Goal: Navigation & Orientation: Understand site structure

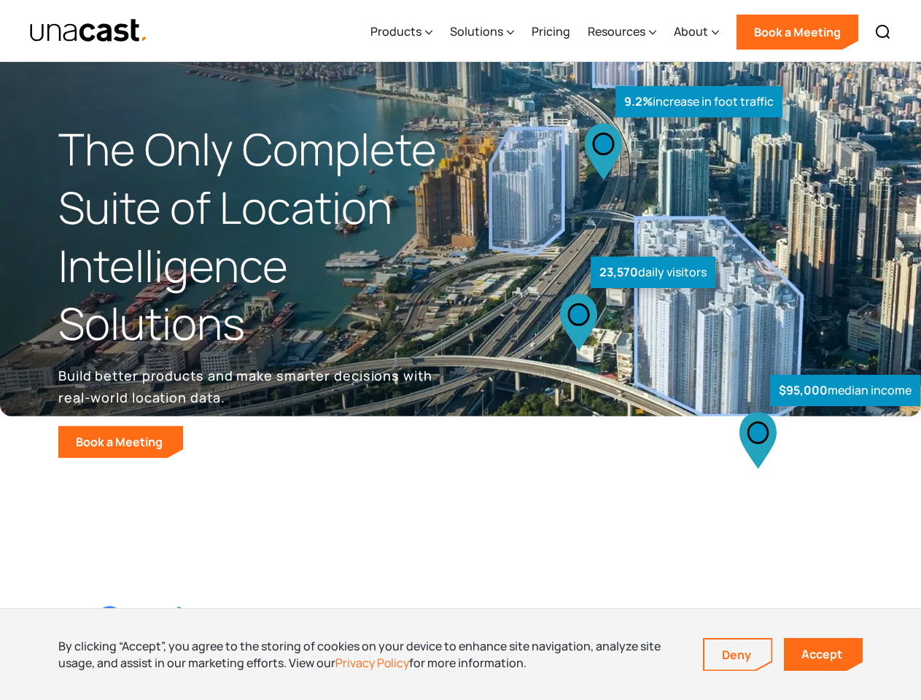
click at [461, 350] on div "$95,000 median income 23,570 daily visitors 9.2% increase in foot traffic" at bounding box center [686, 304] width 451 height 309
click at [633, 31] on div "Resources" at bounding box center [617, 32] width 58 height 18
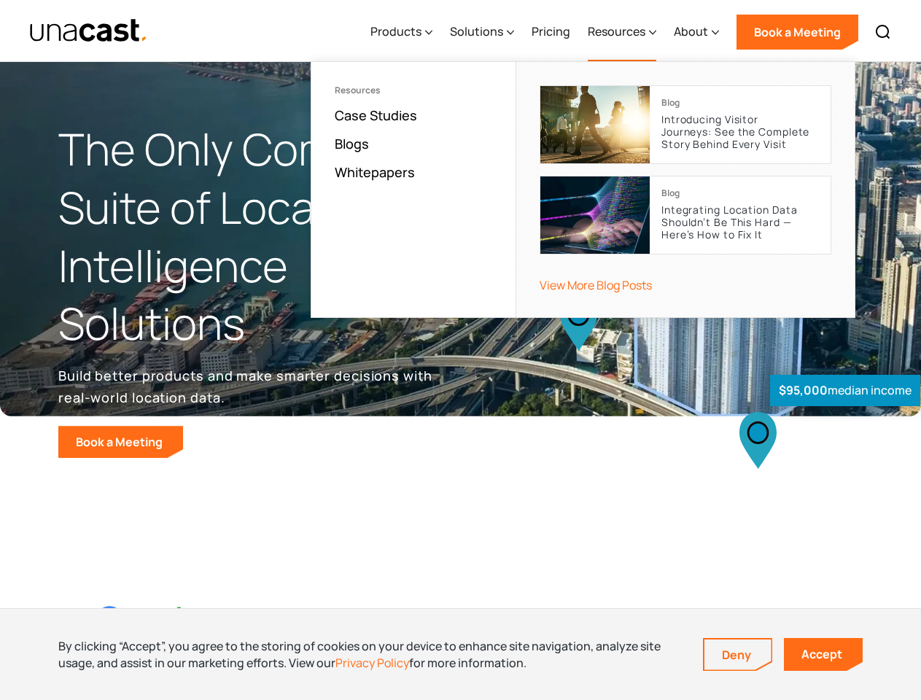
click at [405, 32] on div "Products" at bounding box center [396, 32] width 51 height 18
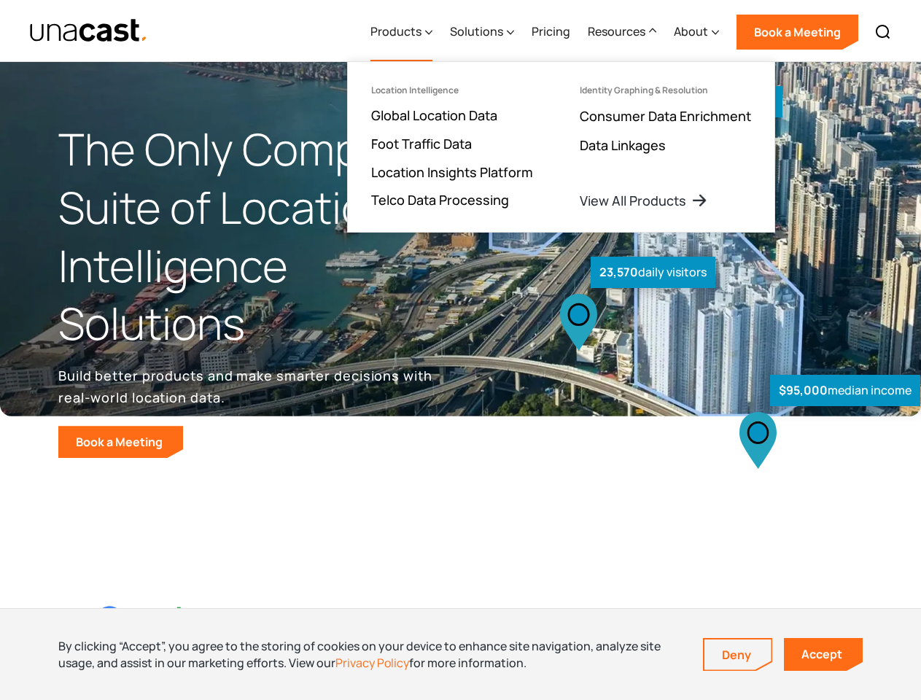
click at [484, 32] on div "Solutions" at bounding box center [476, 32] width 53 height 18
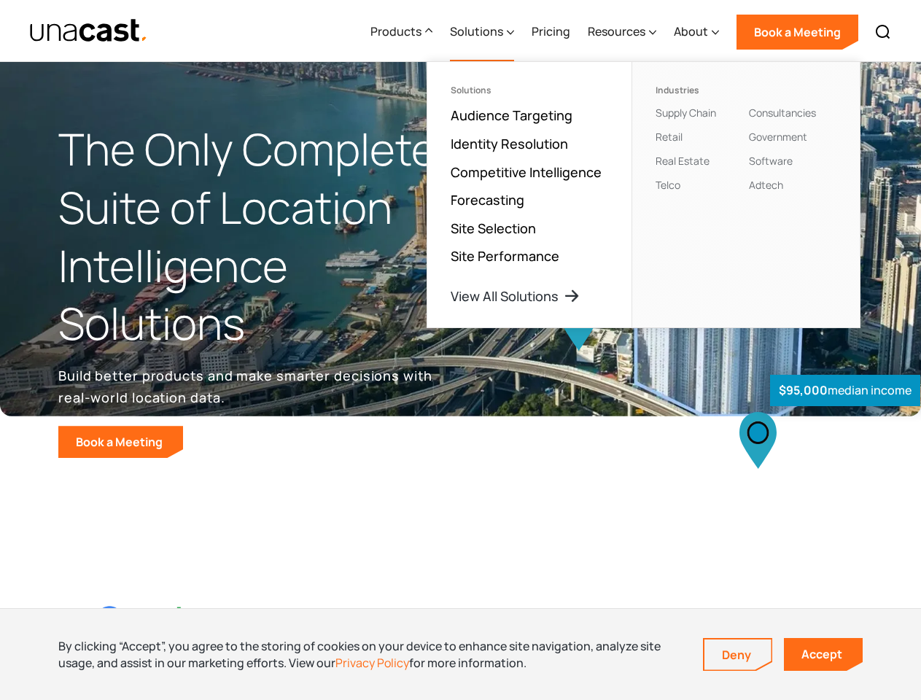
click at [623, 32] on div "Resources" at bounding box center [617, 32] width 58 height 18
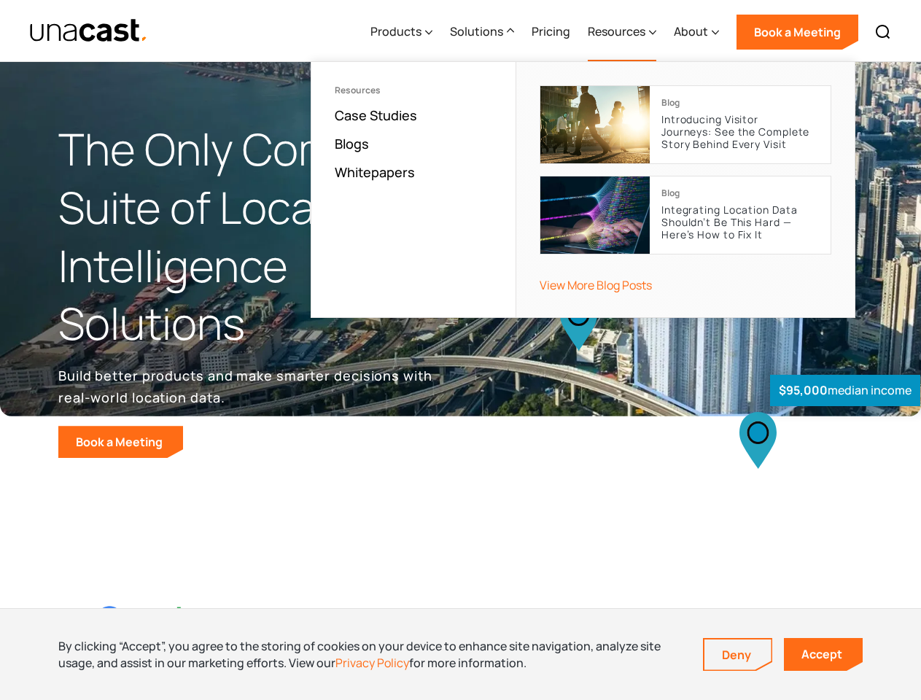
click at [697, 32] on div "About" at bounding box center [691, 32] width 34 height 18
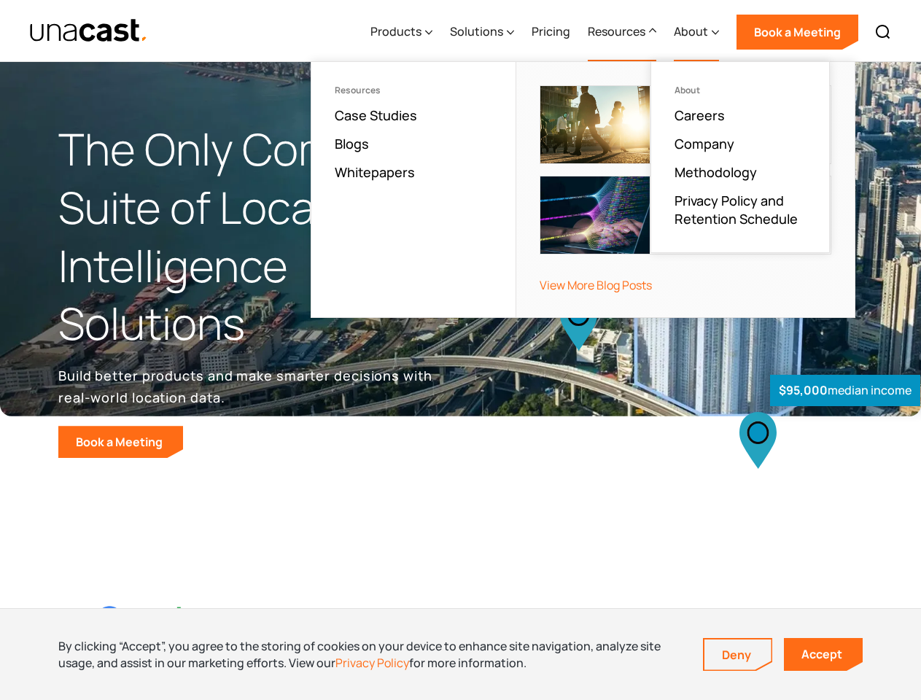
click at [884, 32] on img at bounding box center [884, 32] width 18 height 18
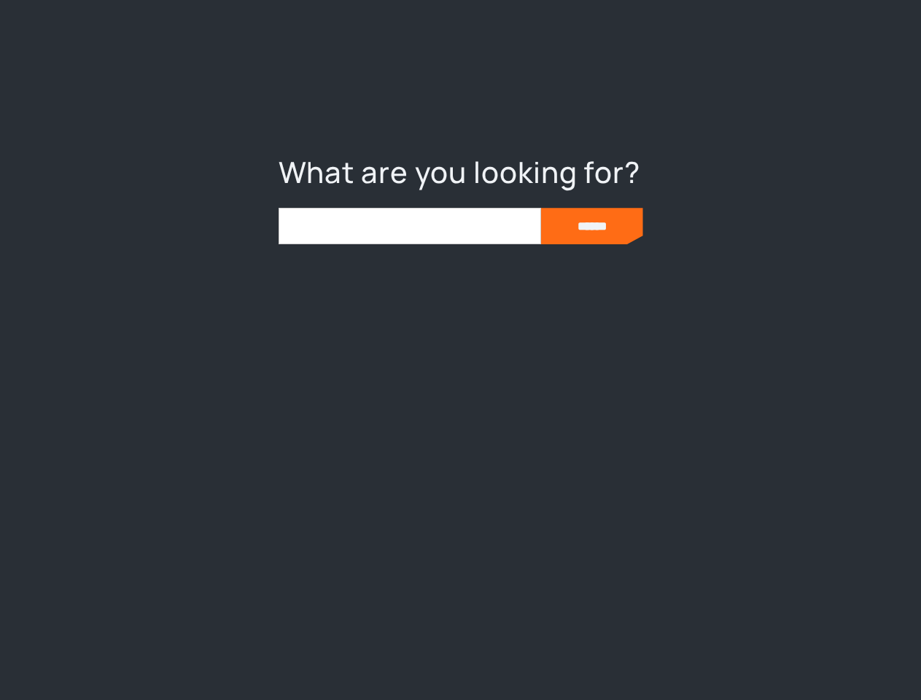
click at [738, 655] on div at bounding box center [460, 350] width 921 height 700
click at [824, 654] on link "Accept" at bounding box center [823, 654] width 79 height 33
